Goal: Navigation & Orientation: Find specific page/section

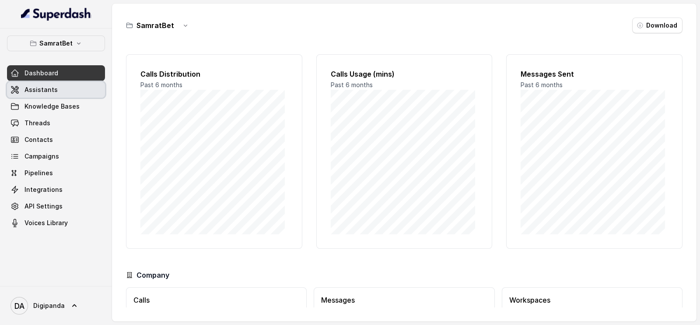
click at [62, 94] on link "Assistants" at bounding box center [56, 90] width 98 height 16
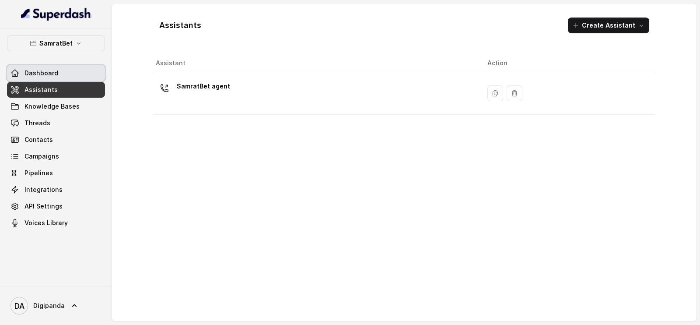
click at [59, 77] on link "Dashboard" at bounding box center [56, 73] width 98 height 16
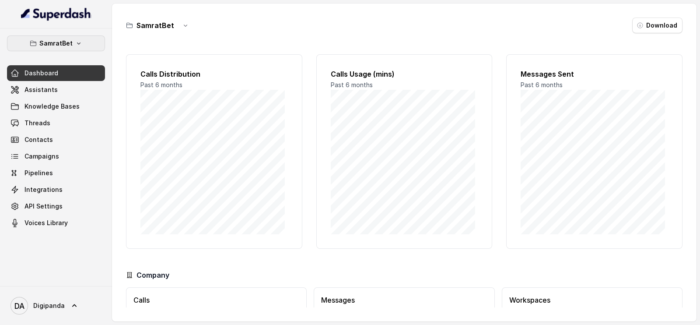
click at [69, 44] on p "SamratBet" at bounding box center [55, 43] width 33 height 10
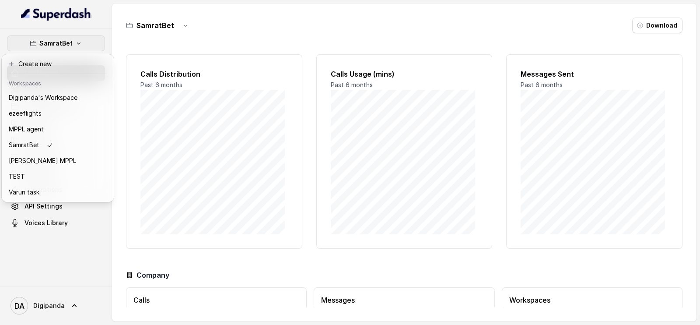
click at [71, 42] on p "SamratBet" at bounding box center [55, 43] width 33 height 10
